Goal: Complete application form

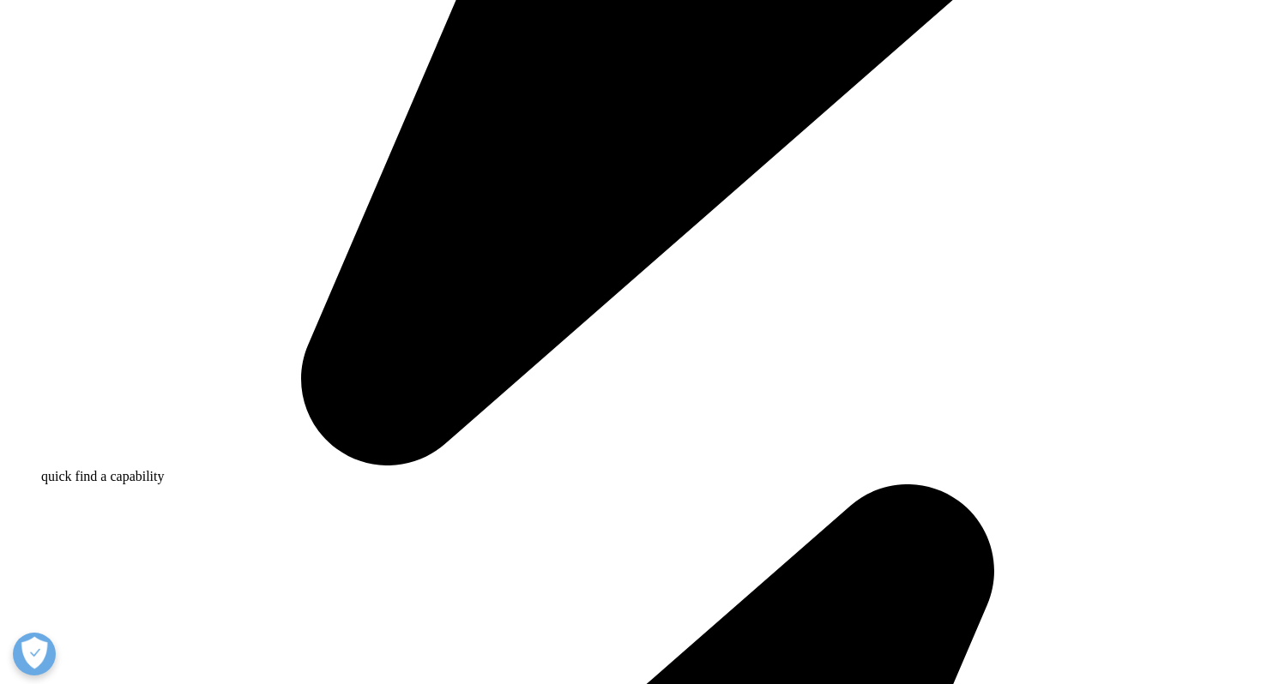
scroll to position [1268, 0]
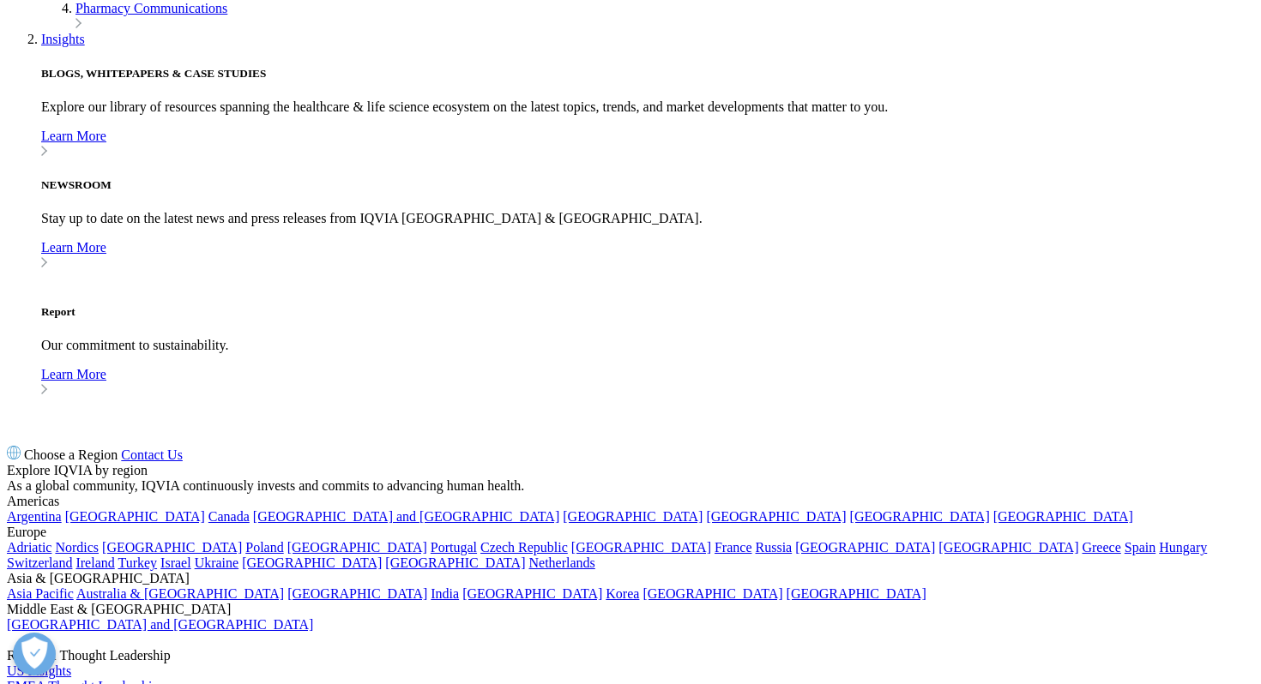
scroll to position [4424, 0]
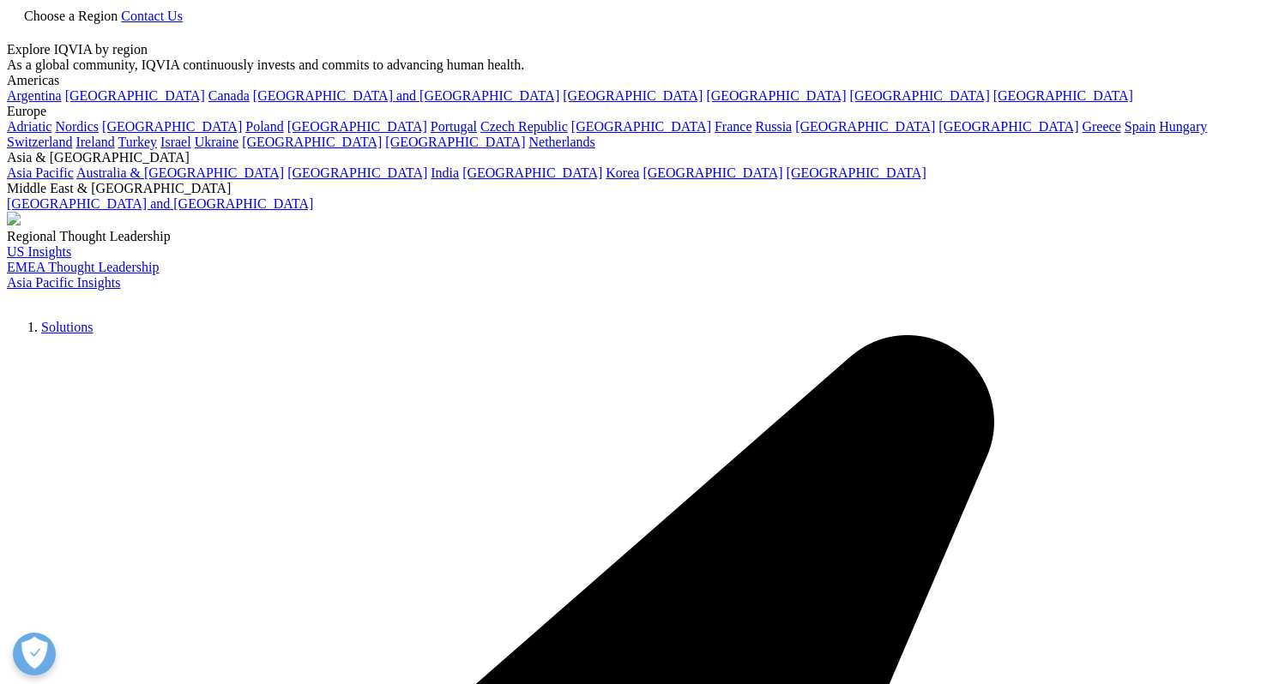
scroll to position [113, 0]
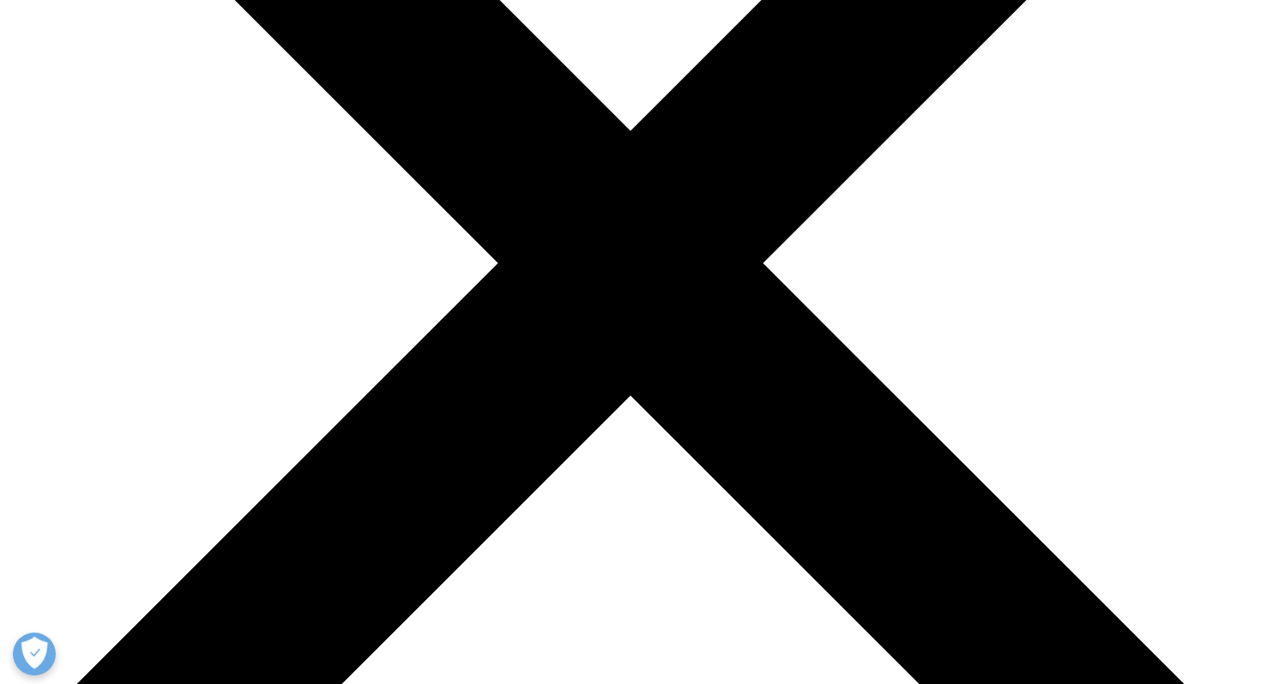
scroll to position [382, 0]
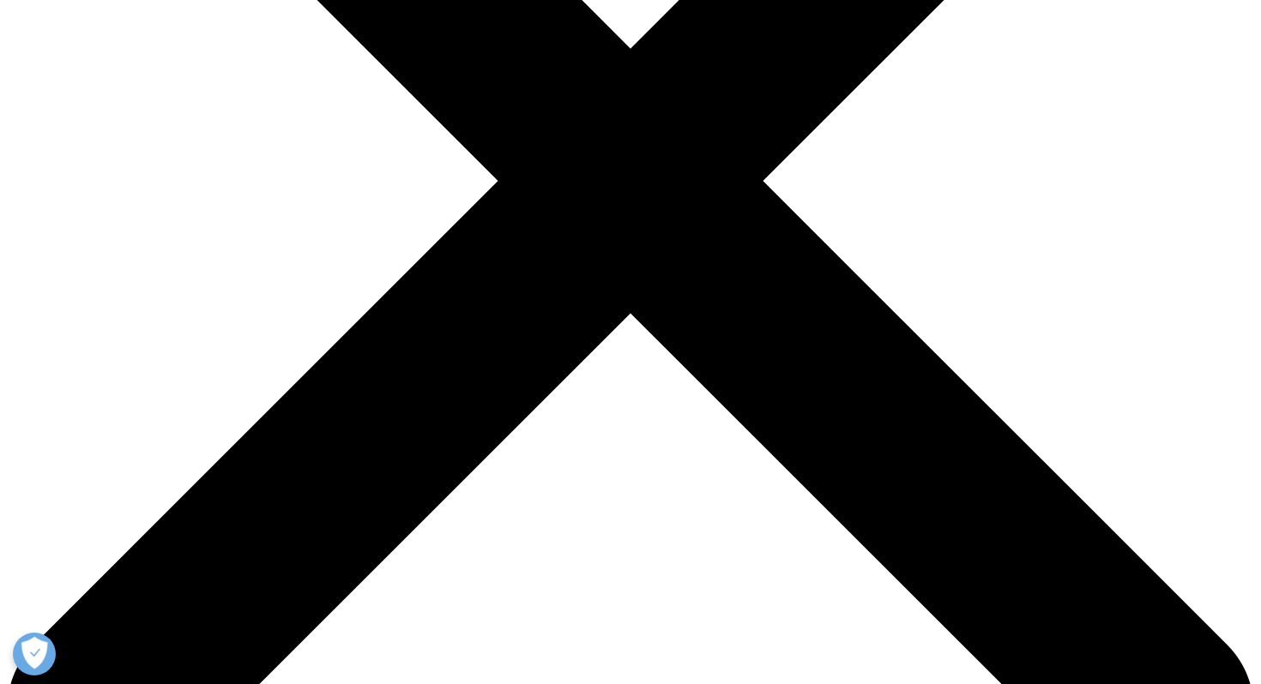
scroll to position [443, 0]
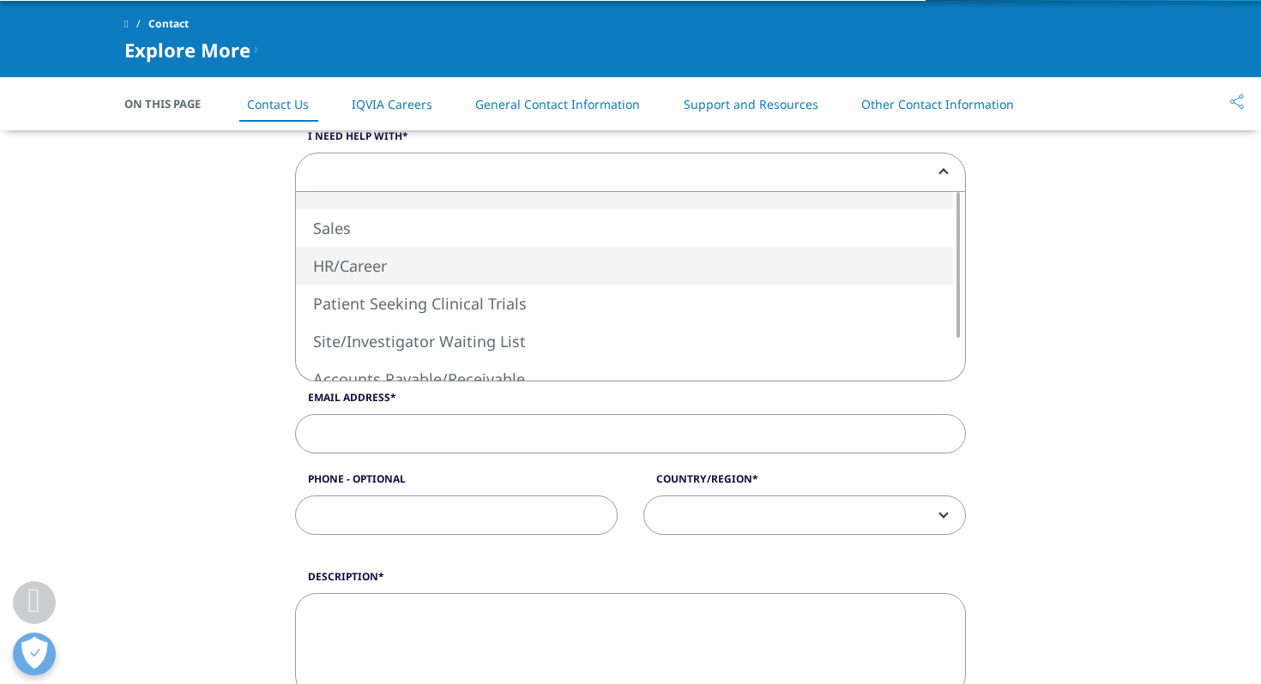
select select "HR/Career"
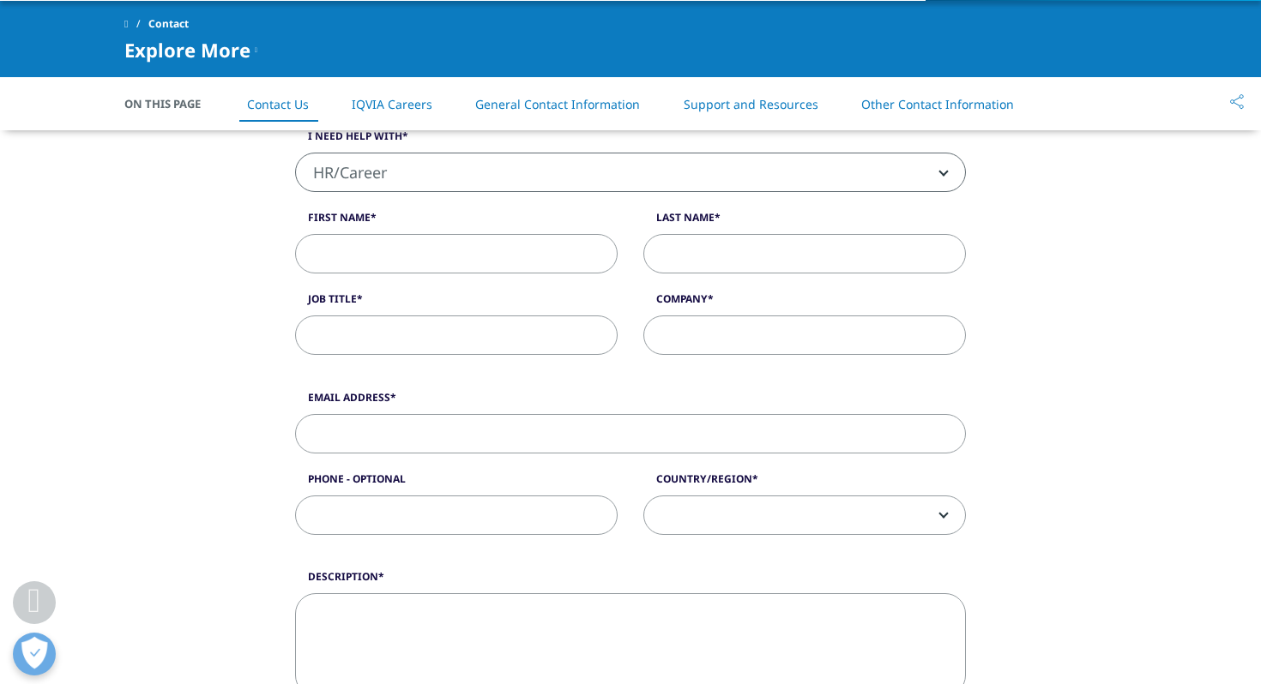
click at [403, 272] on input "First Name" at bounding box center [456, 253] width 322 height 39
type input "harkhushi"
type input "jain"
type input "hjainapplications@gmail.com"
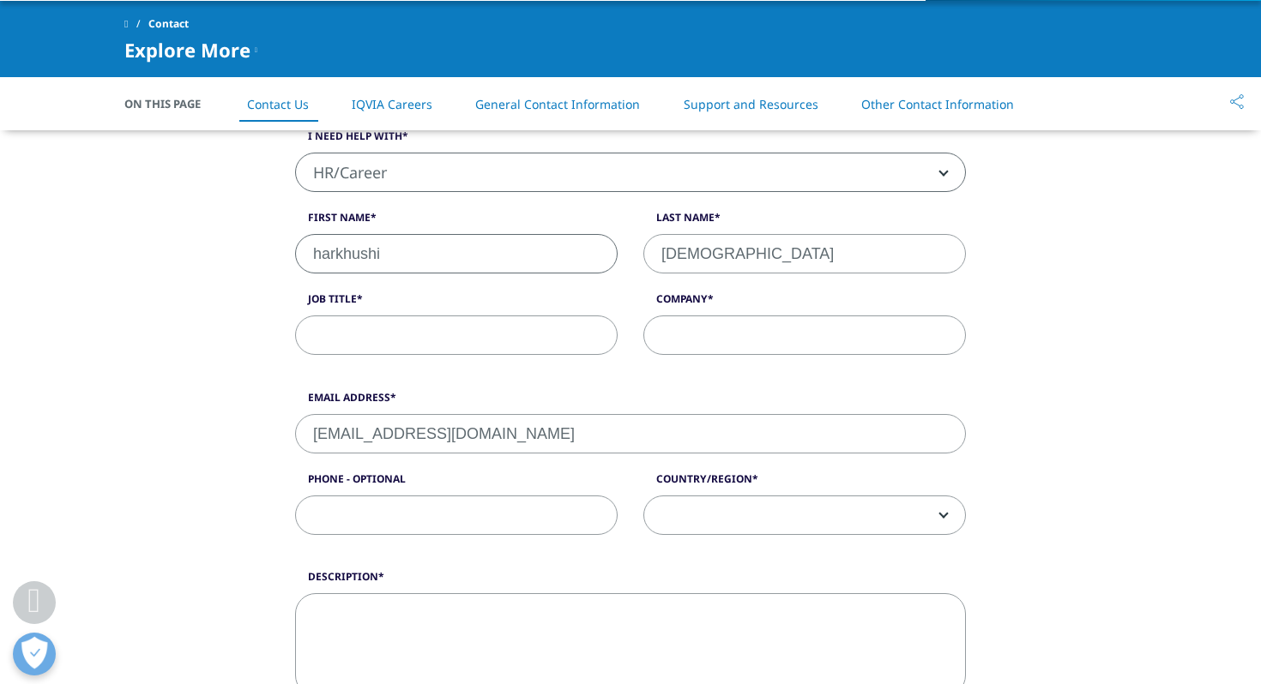
select select "[GEOGRAPHIC_DATA]"
click at [454, 346] on input "Job Title" at bounding box center [456, 335] width 322 height 39
type input "Analyst Policy Consulting Role"
click at [686, 341] on input "Company" at bounding box center [804, 335] width 322 height 39
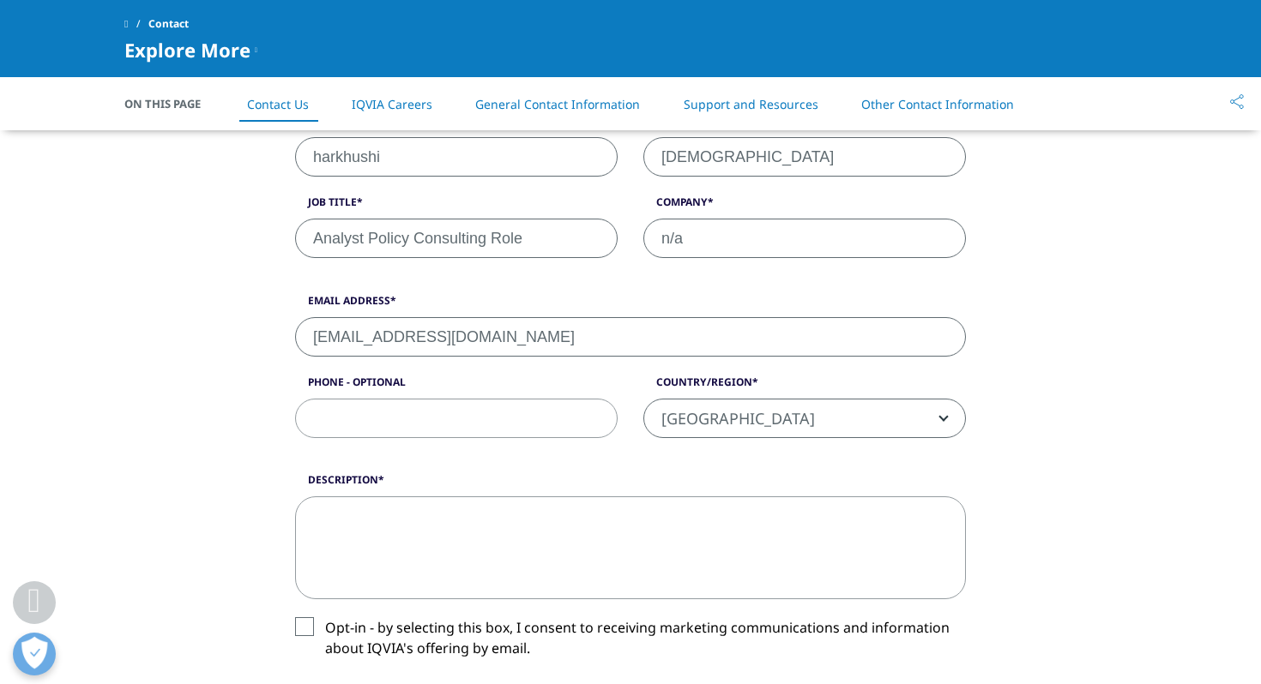
scroll to position [566, 0]
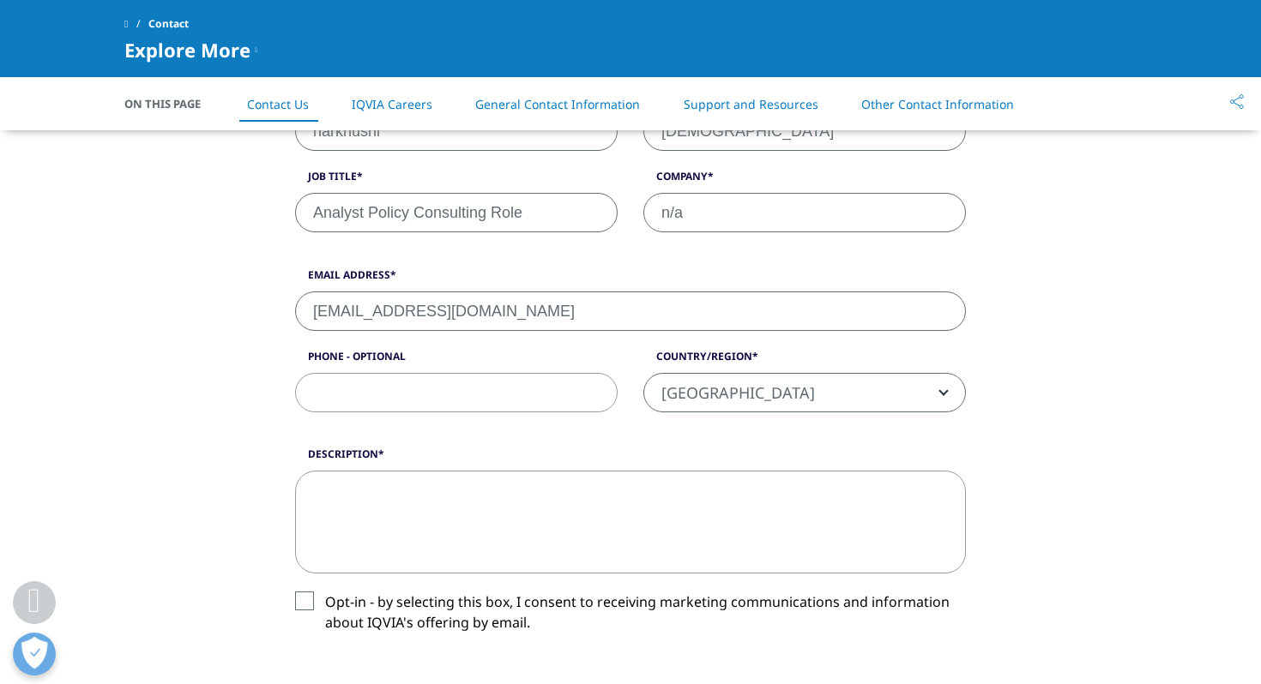
type input "n/a"
click at [466, 424] on div "Email Address hjainapplications@gmail.com Phone - Optional Country/Region Unite…" at bounding box center [630, 349] width 696 height 163
click at [466, 401] on input "Phone - Optional" at bounding box center [456, 392] width 322 height 39
type input "07483802625"
click at [561, 506] on textarea "Description" at bounding box center [630, 522] width 671 height 103
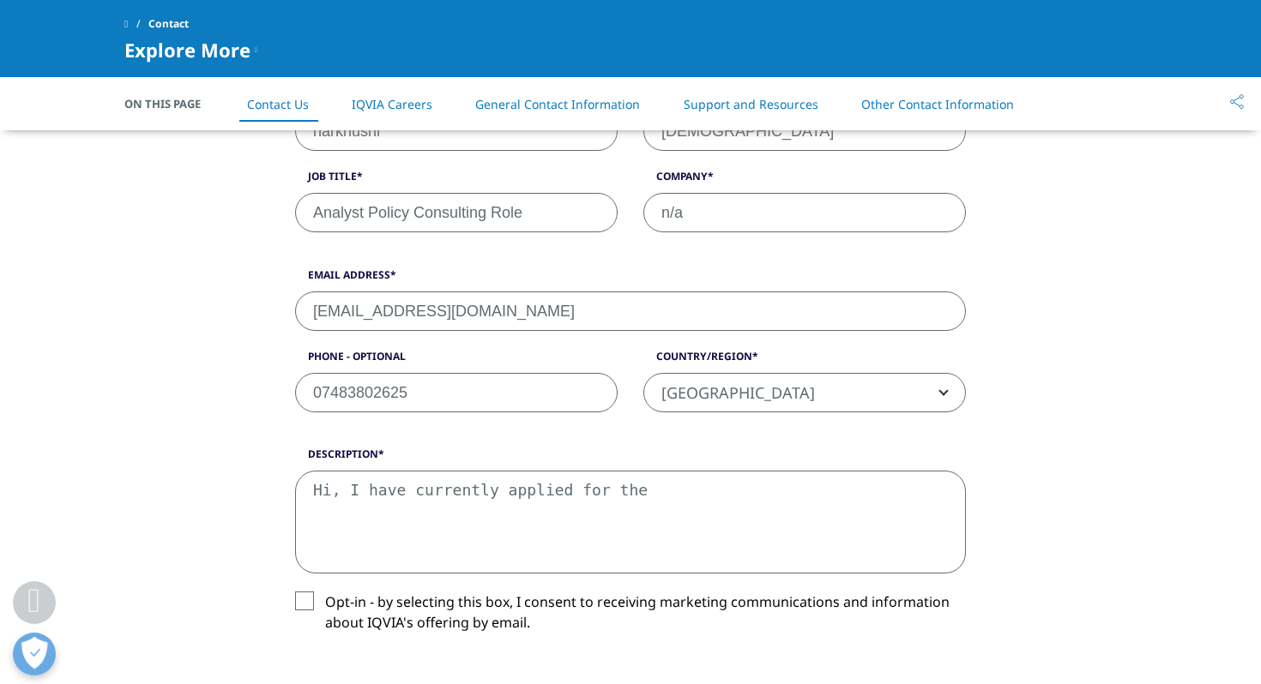
paste textarea "Analyst, Market Access/Policy Consulting"
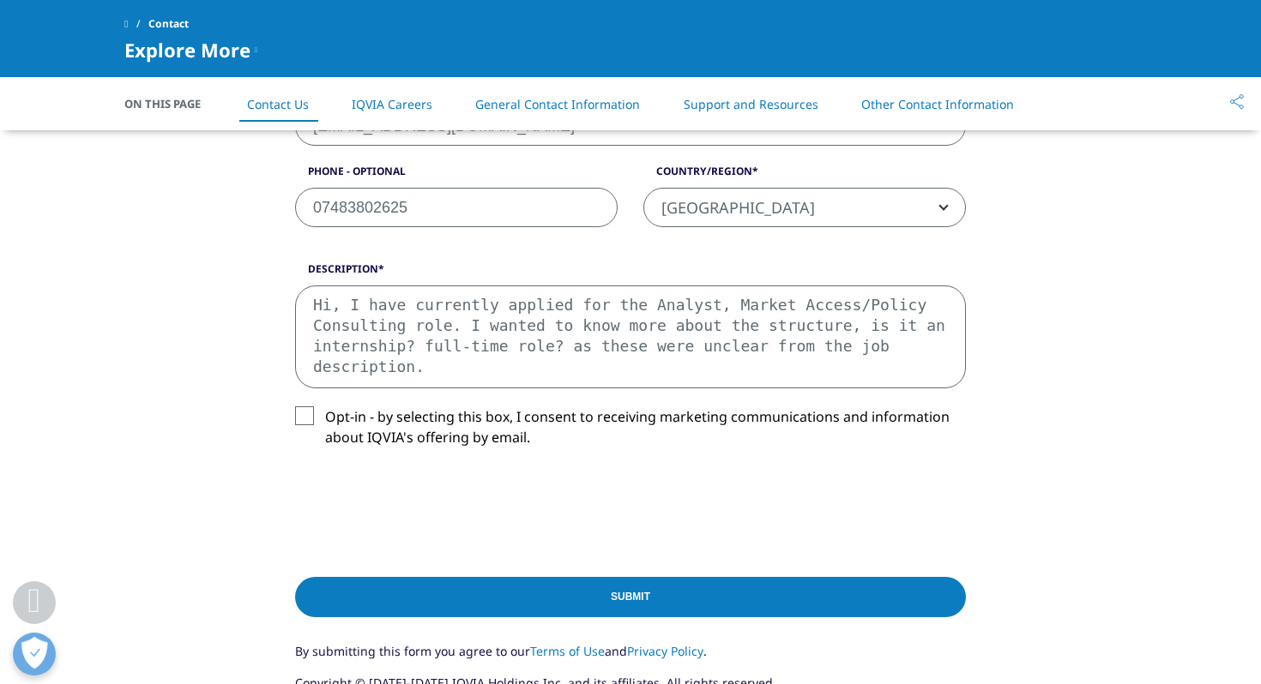
scroll to position [774, 0]
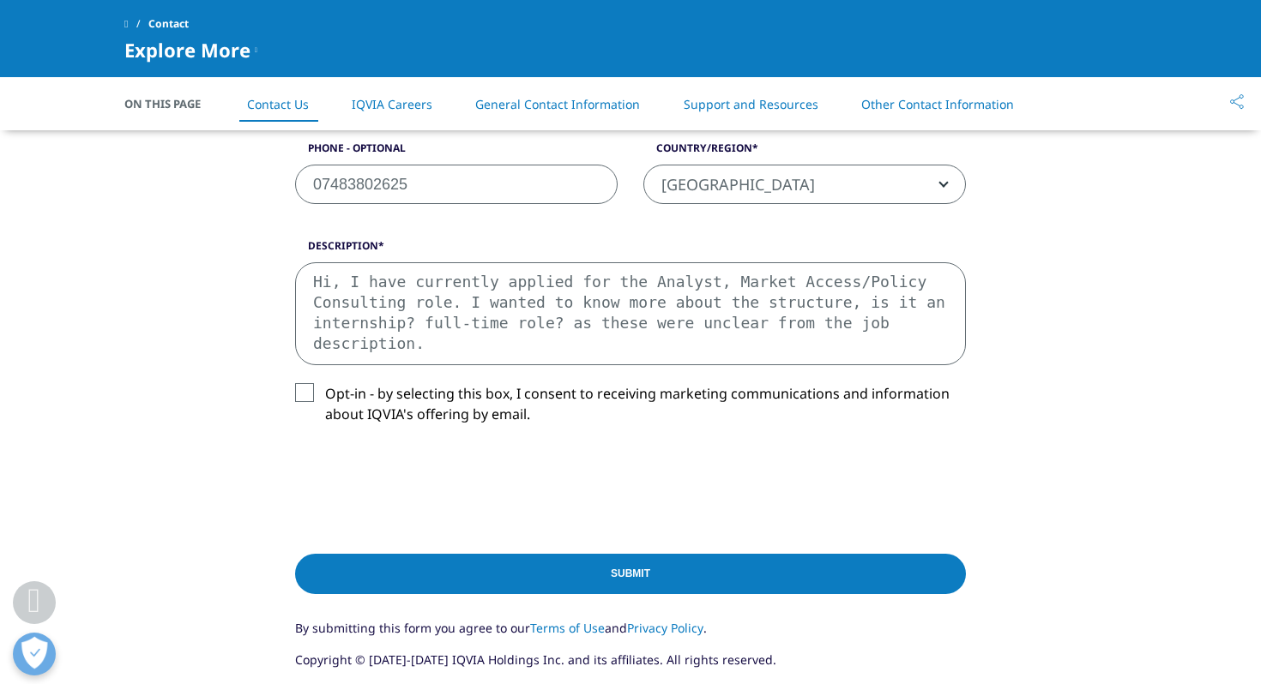
type textarea "Hi, I have currently applied for the Analyst, Market Access/Policy Consulting r…"
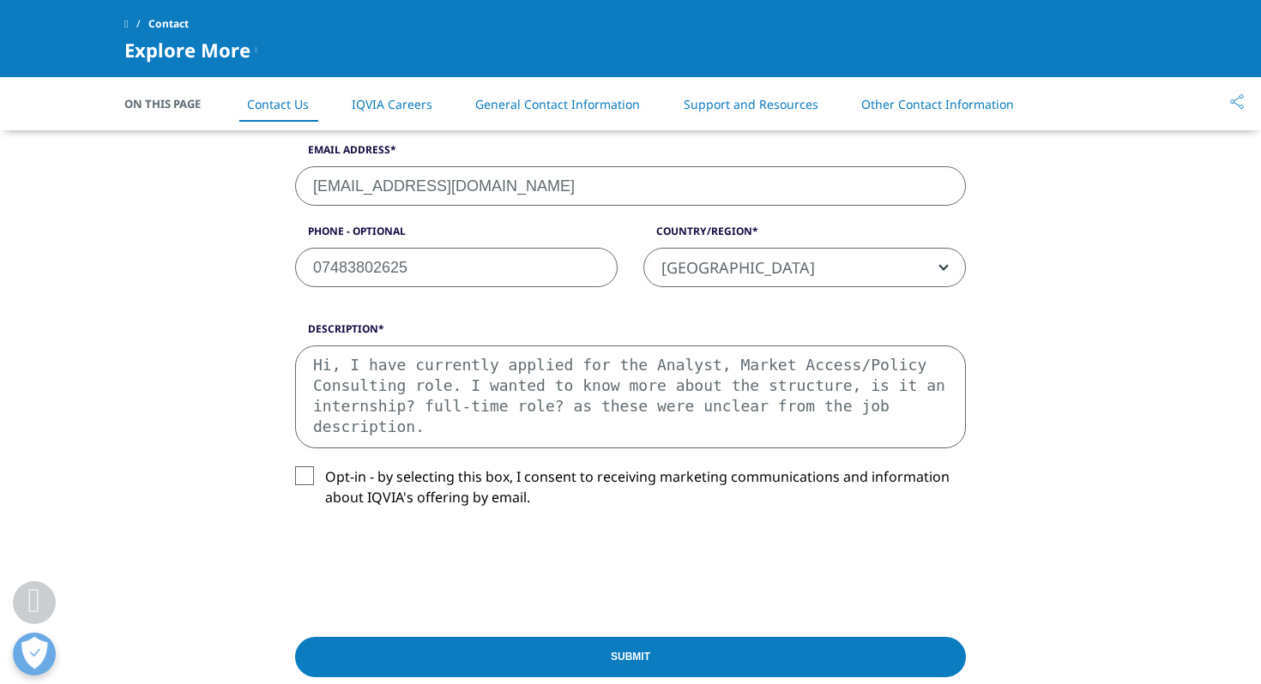
scroll to position [690, 0]
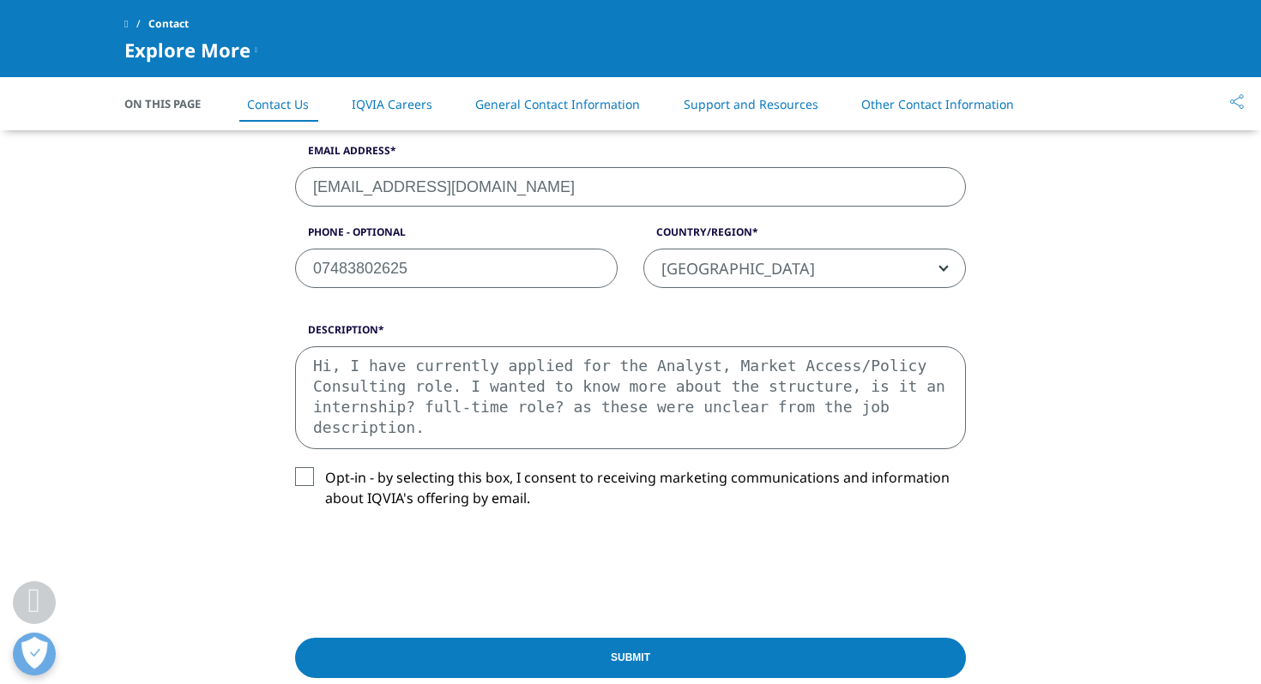
click at [549, 653] on input "Submit" at bounding box center [630, 658] width 671 height 40
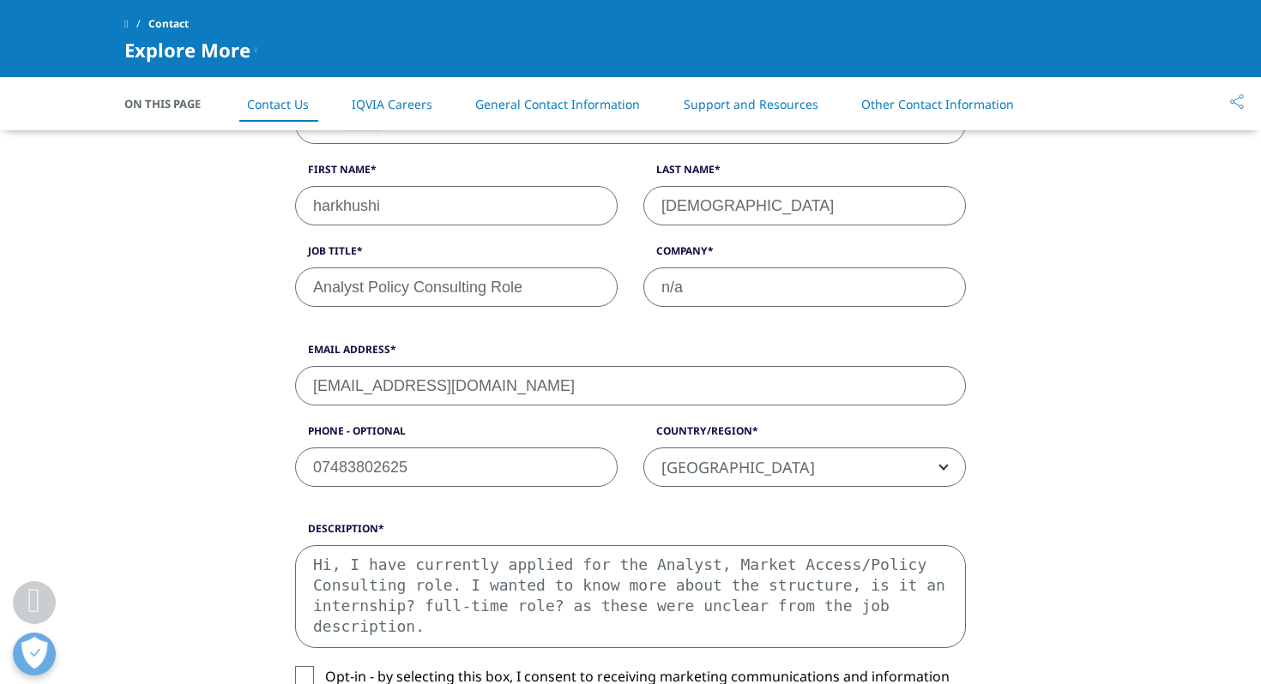
scroll to position [464, 0]
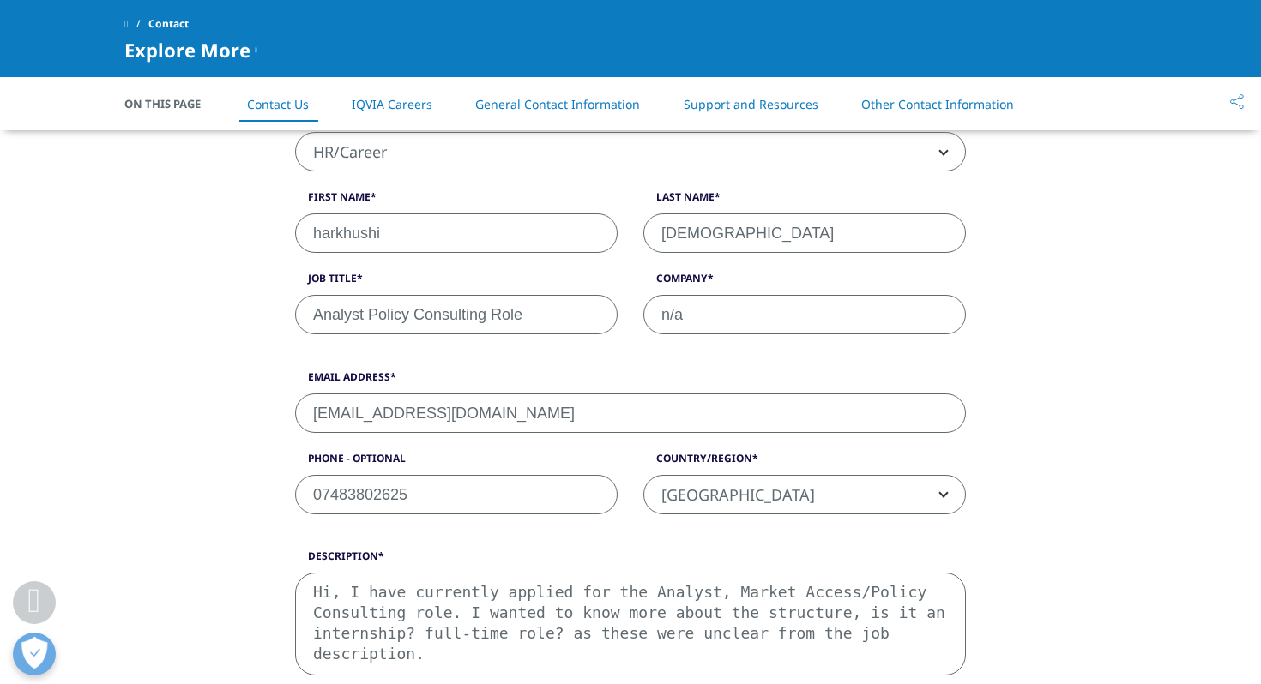
click at [491, 242] on input "harkhushi" at bounding box center [456, 233] width 322 height 39
type input "harkhushi"
click at [743, 237] on input "jain" at bounding box center [804, 233] width 322 height 39
type input "jain"
click at [533, 425] on input "hjainapplications@gmail.com" at bounding box center [630, 413] width 671 height 39
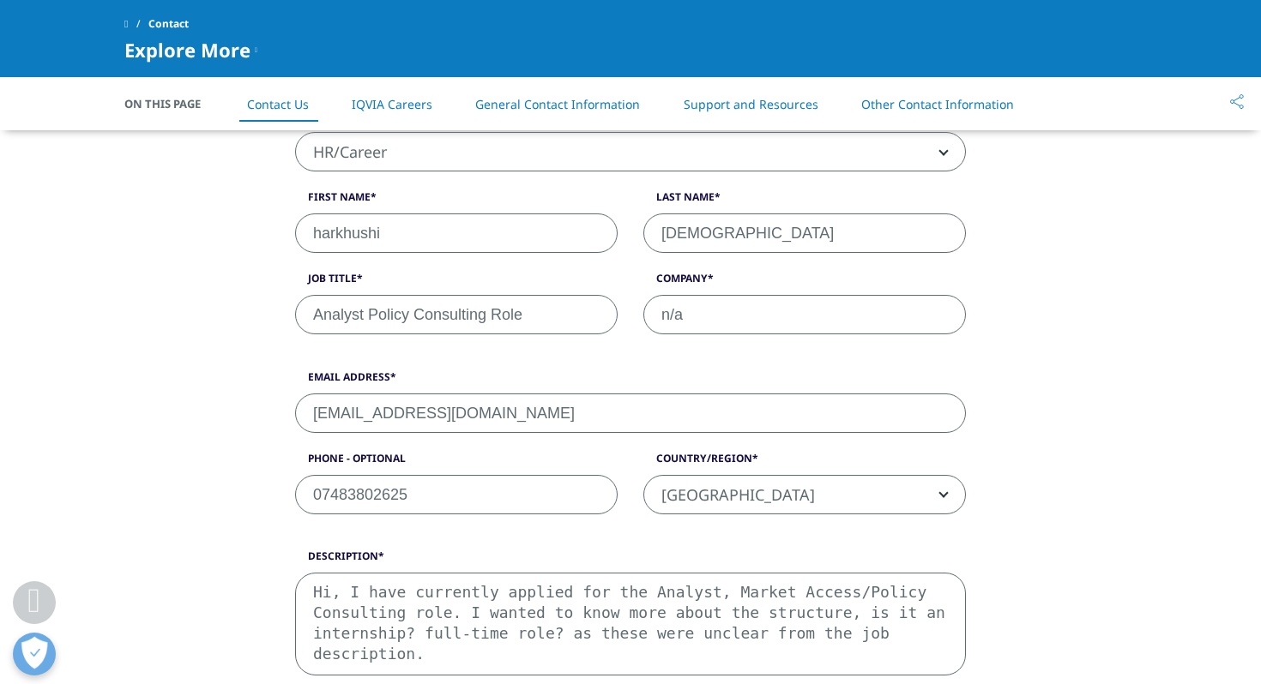
click at [593, 509] on input "07483802625" at bounding box center [456, 494] width 322 height 39
type input "07483802625"
